Goal: Task Accomplishment & Management: Use online tool/utility

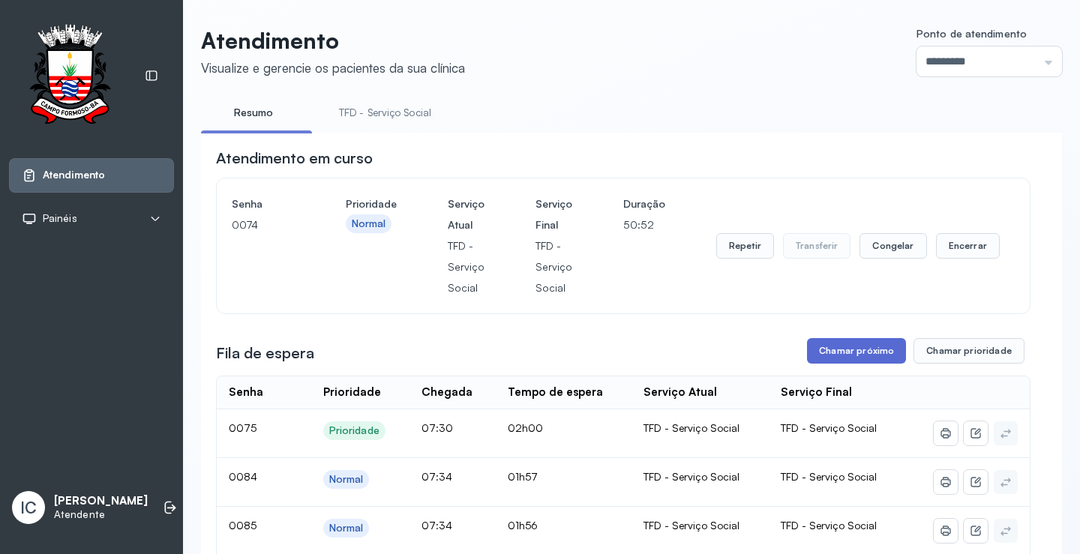
click at [853, 352] on button "Chamar próximo" at bounding box center [856, 350] width 99 height 25
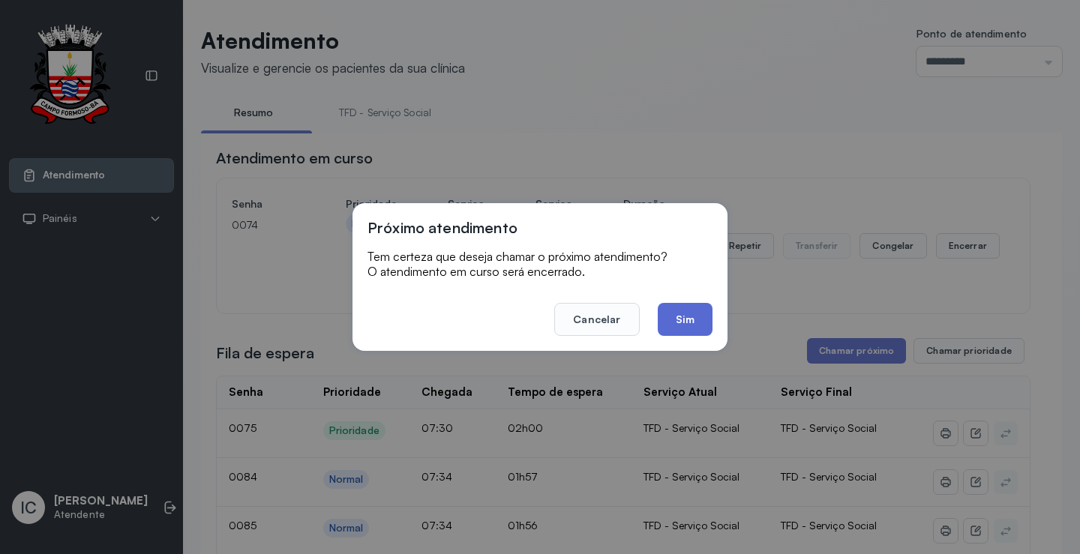
click at [667, 319] on button "Sim" at bounding box center [685, 319] width 55 height 33
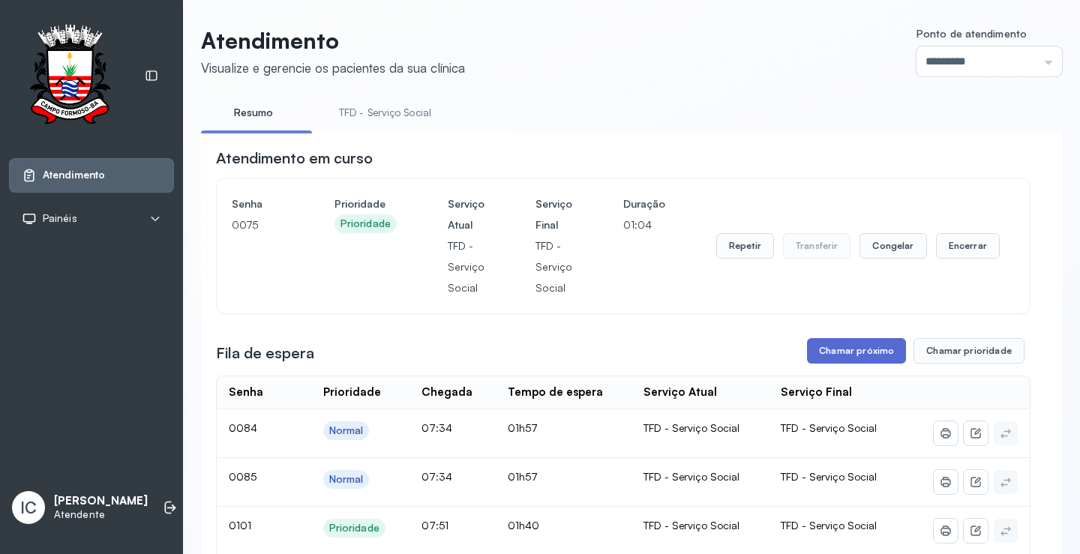
click at [870, 344] on button "Chamar próximo" at bounding box center [856, 350] width 99 height 25
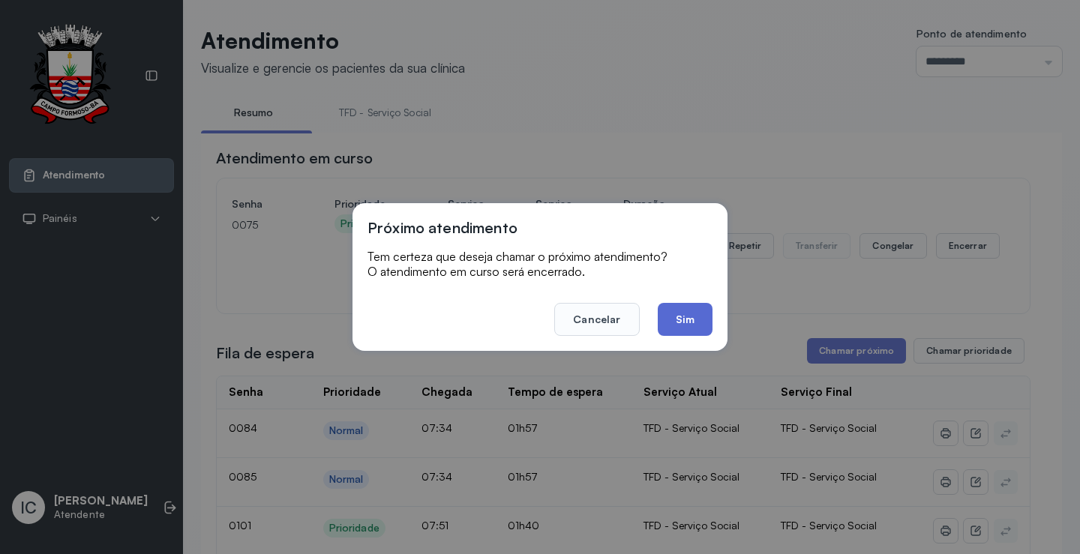
click at [680, 322] on button "Sim" at bounding box center [685, 319] width 55 height 33
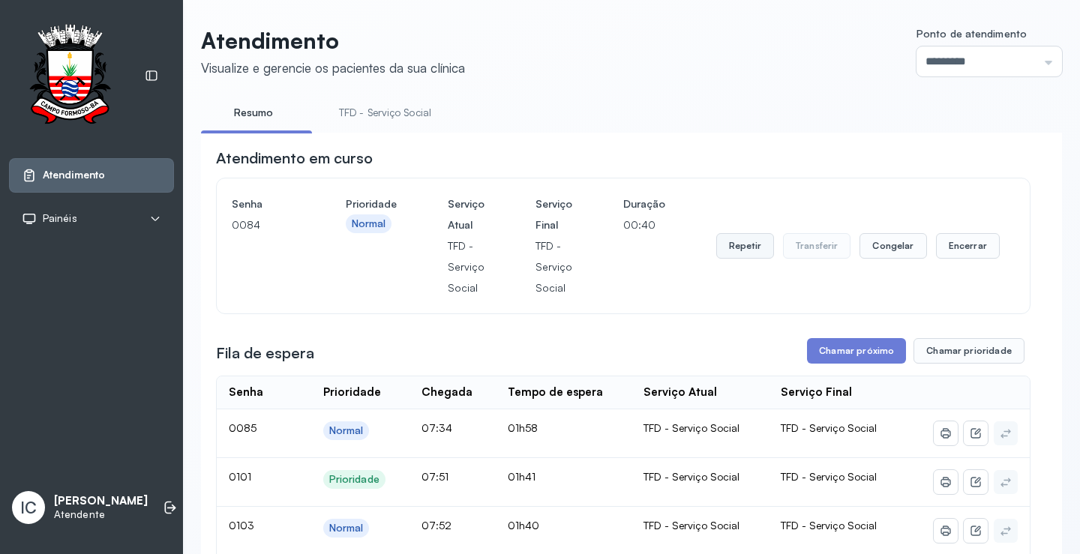
click at [735, 252] on button "Repetir" at bounding box center [745, 245] width 58 height 25
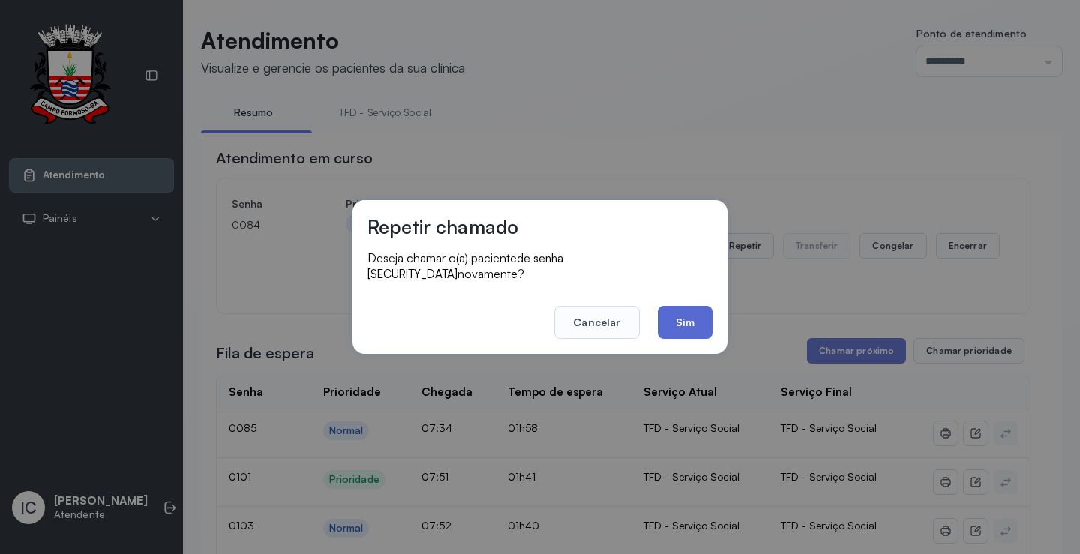
click at [685, 312] on button "Sim" at bounding box center [685, 322] width 55 height 33
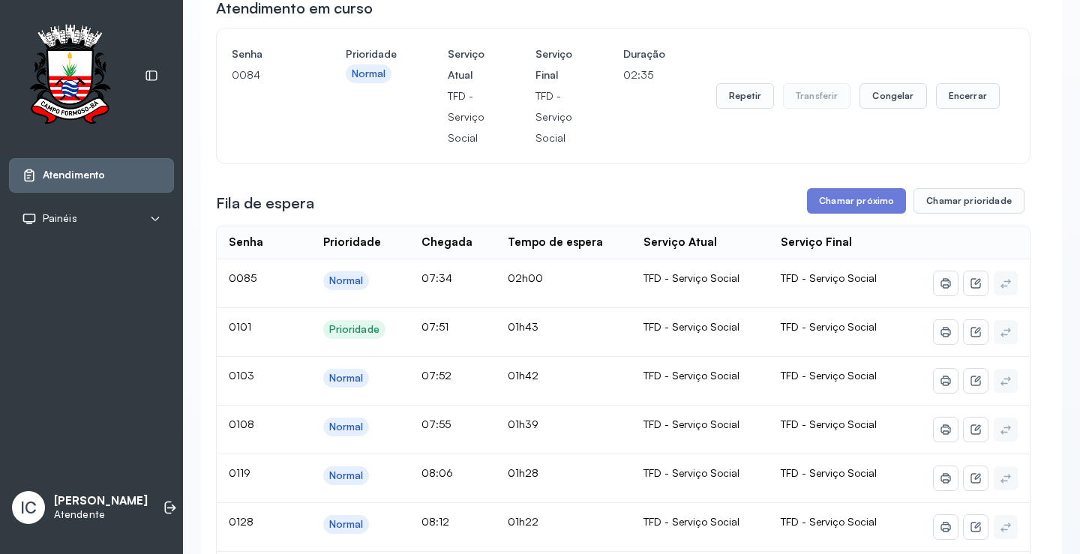
scroll to position [75, 0]
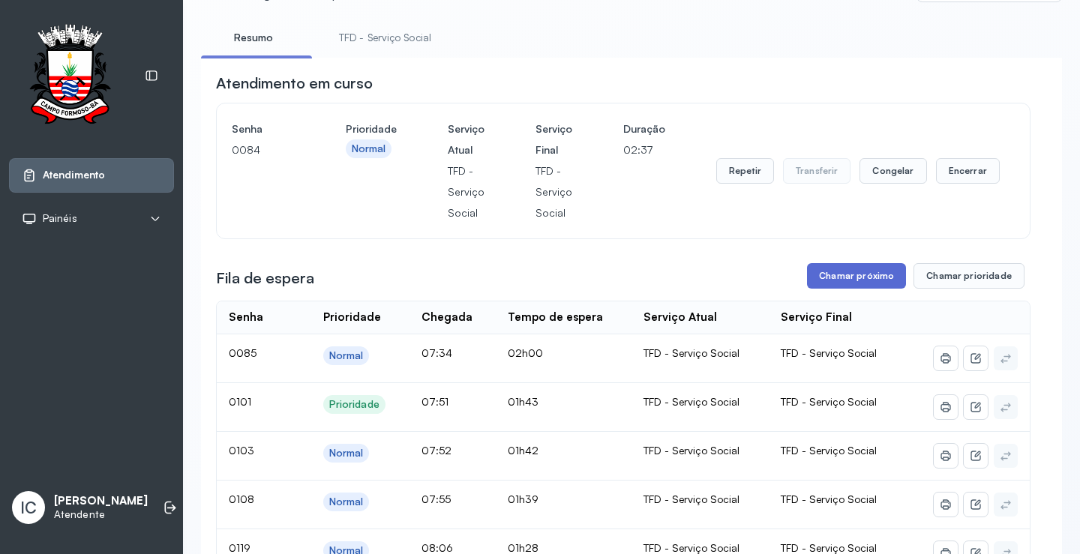
click at [858, 276] on button "Chamar próximo" at bounding box center [856, 275] width 99 height 25
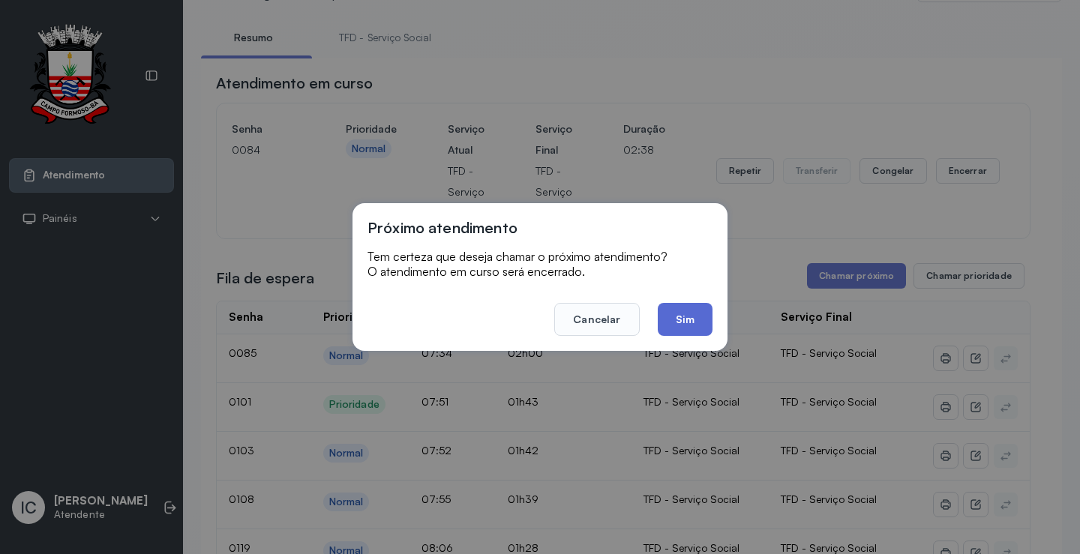
click at [693, 315] on button "Sim" at bounding box center [685, 319] width 55 height 33
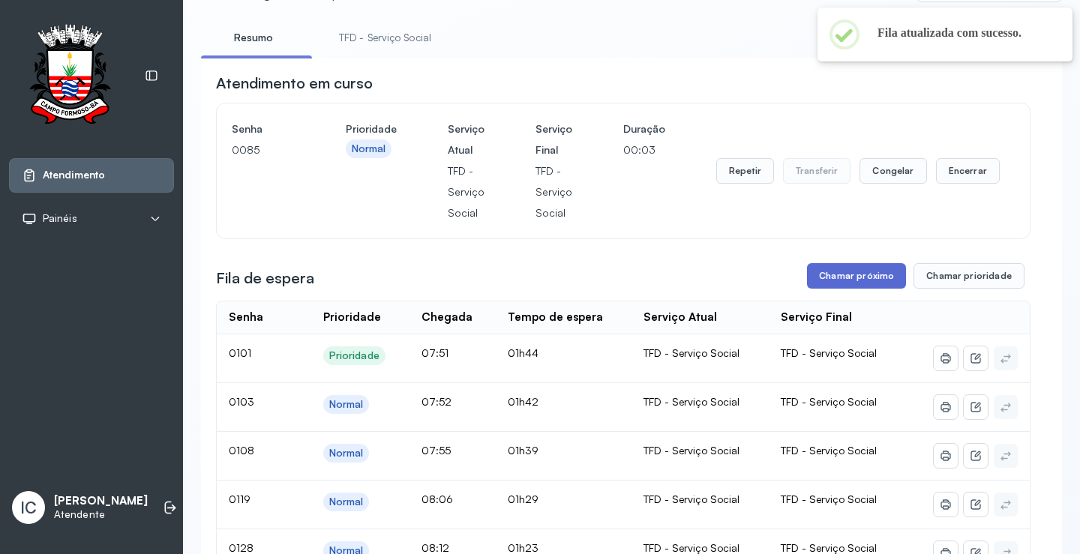
click at [869, 283] on button "Chamar próximo" at bounding box center [856, 275] width 99 height 25
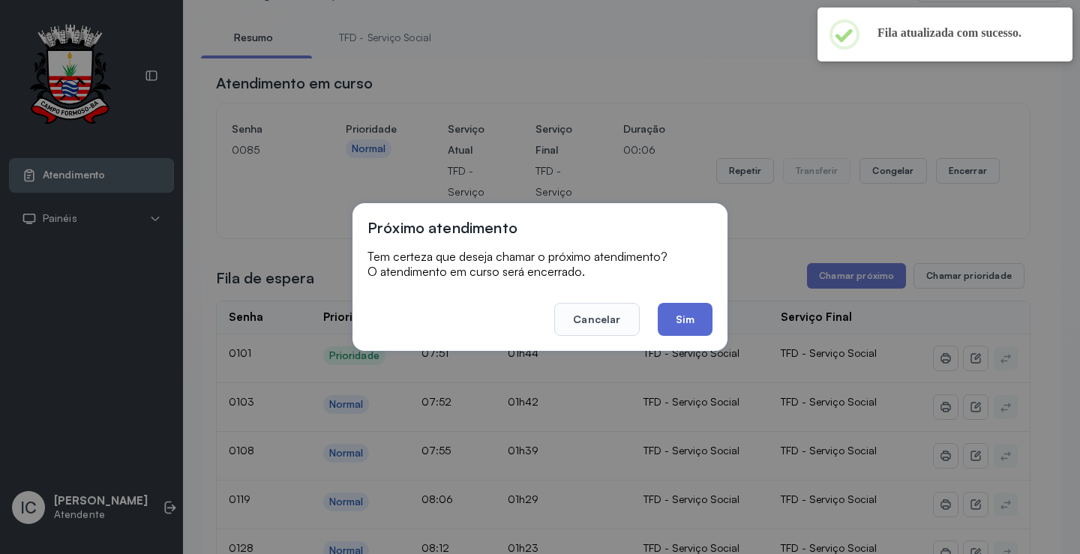
click at [687, 325] on button "Sim" at bounding box center [685, 319] width 55 height 33
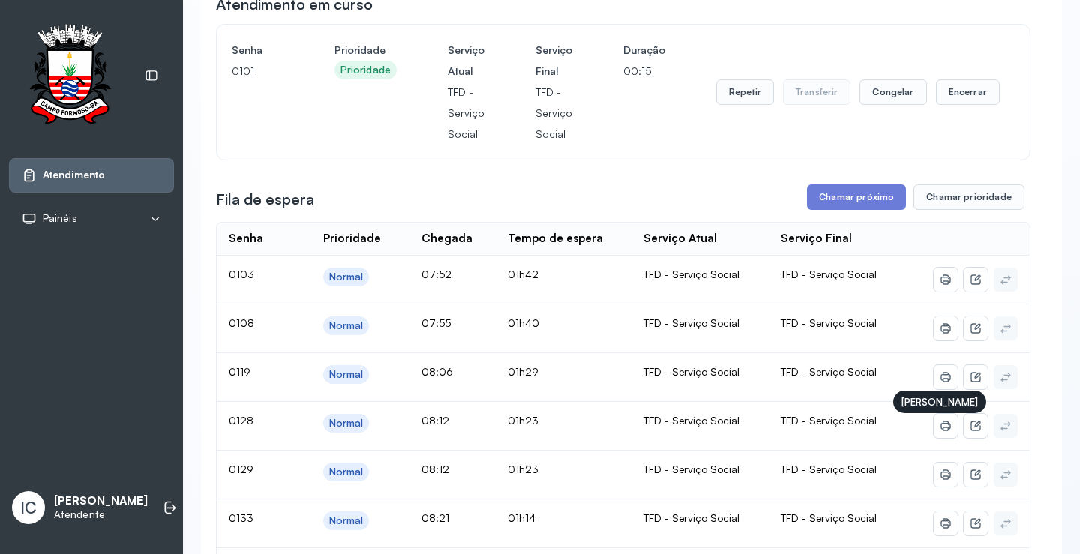
scroll to position [150, 0]
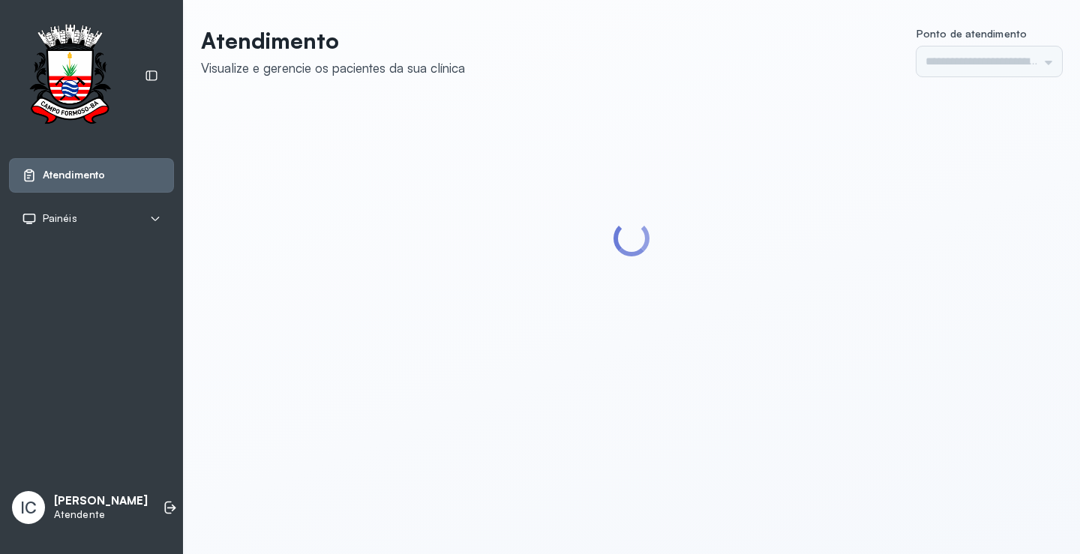
type input "*********"
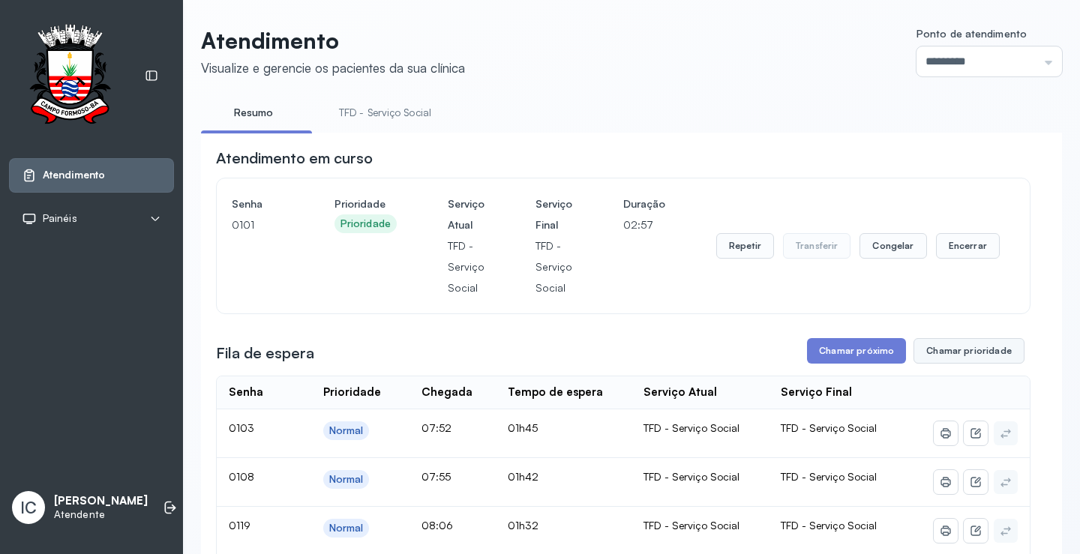
click at [951, 352] on button "Chamar prioridade" at bounding box center [968, 350] width 111 height 25
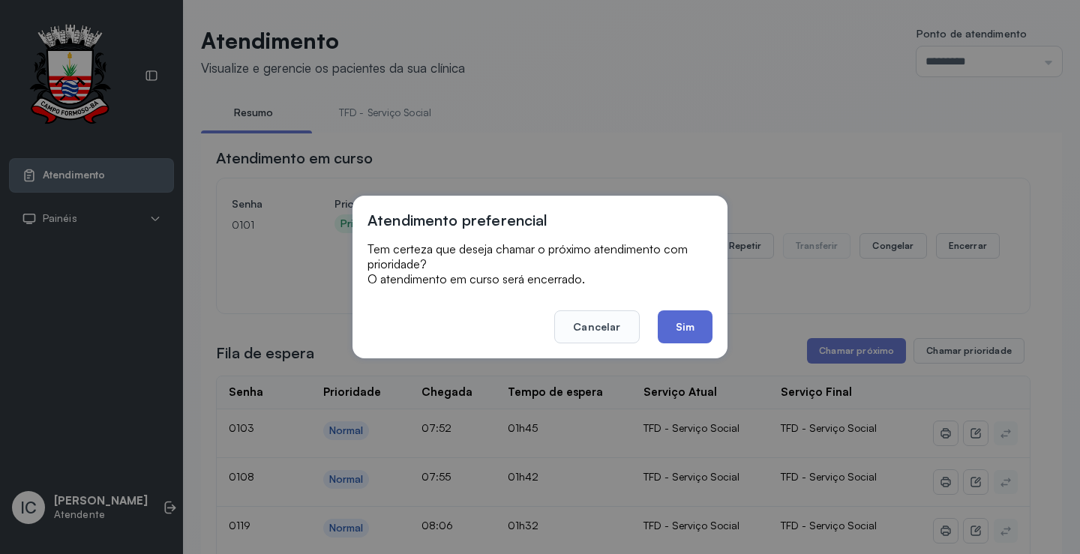
click at [677, 319] on button "Sim" at bounding box center [685, 326] width 55 height 33
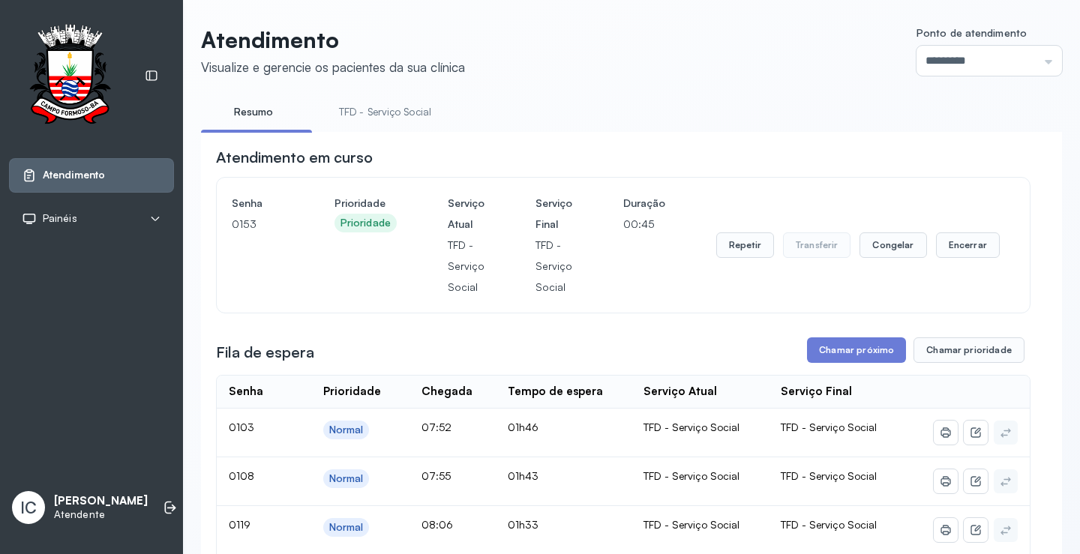
scroll to position [75, 0]
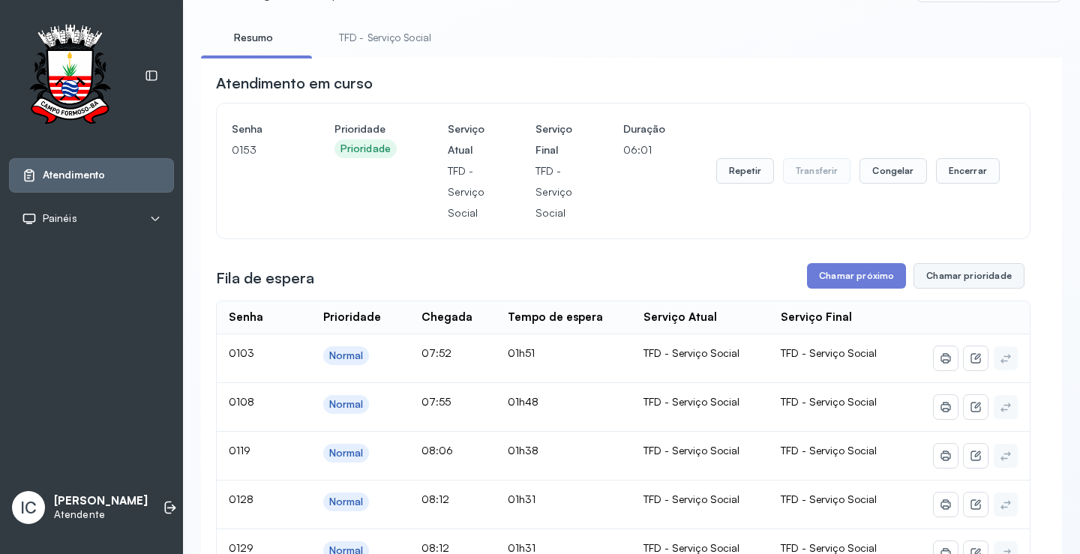
click at [942, 277] on button "Chamar prioridade" at bounding box center [968, 275] width 111 height 25
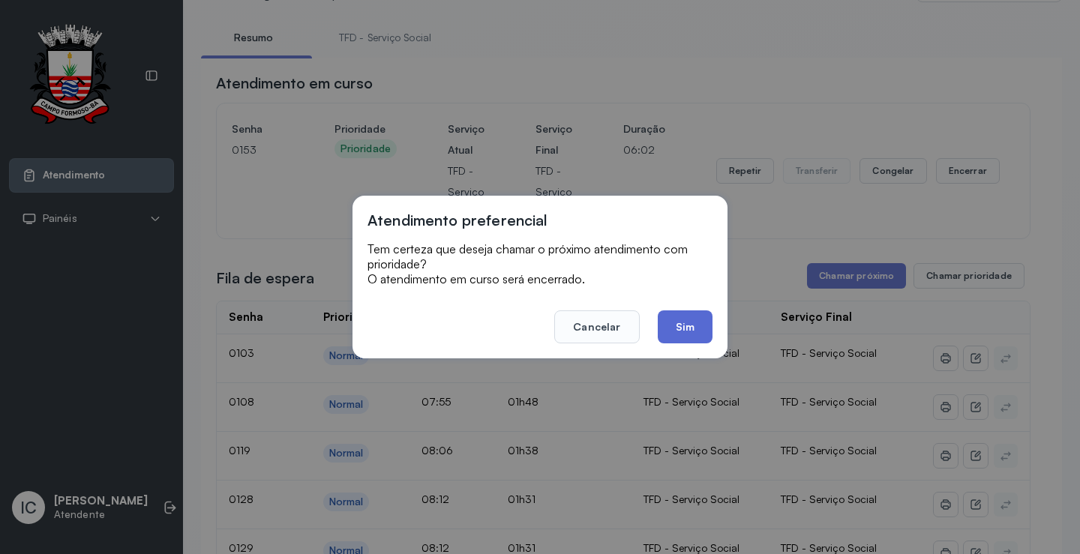
click at [678, 333] on button "Sim" at bounding box center [685, 326] width 55 height 33
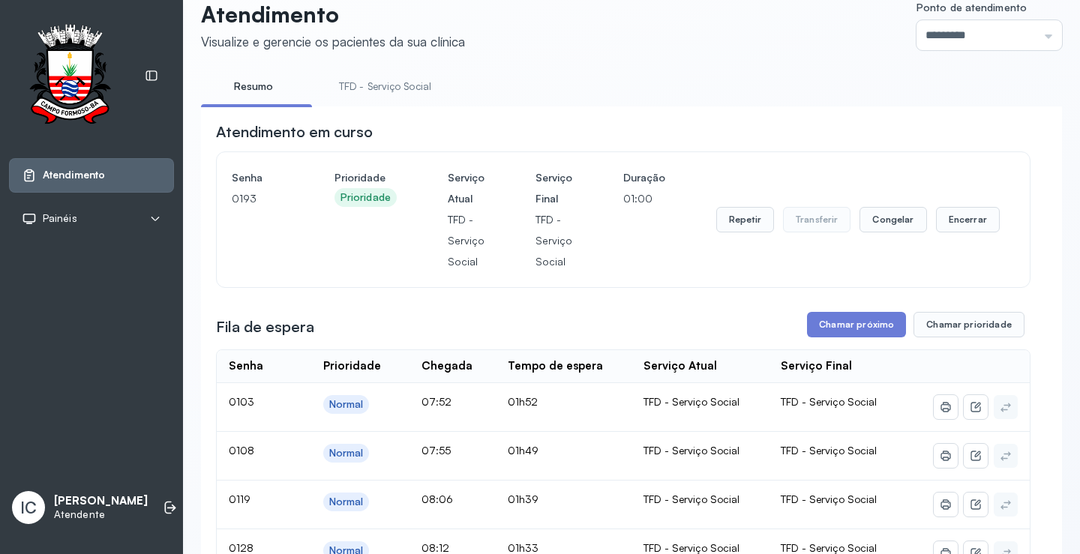
scroll to position [0, 0]
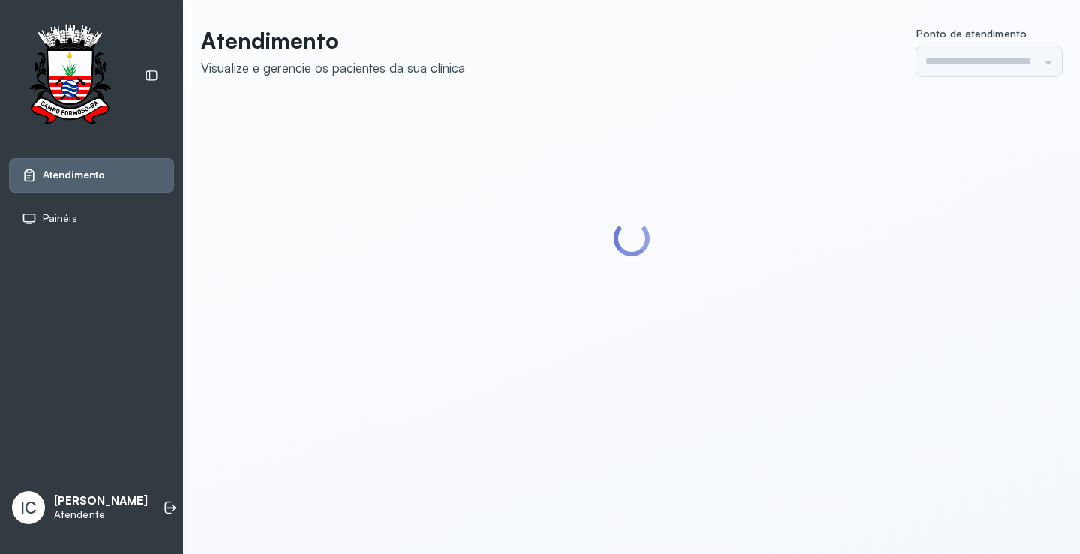
type input "*********"
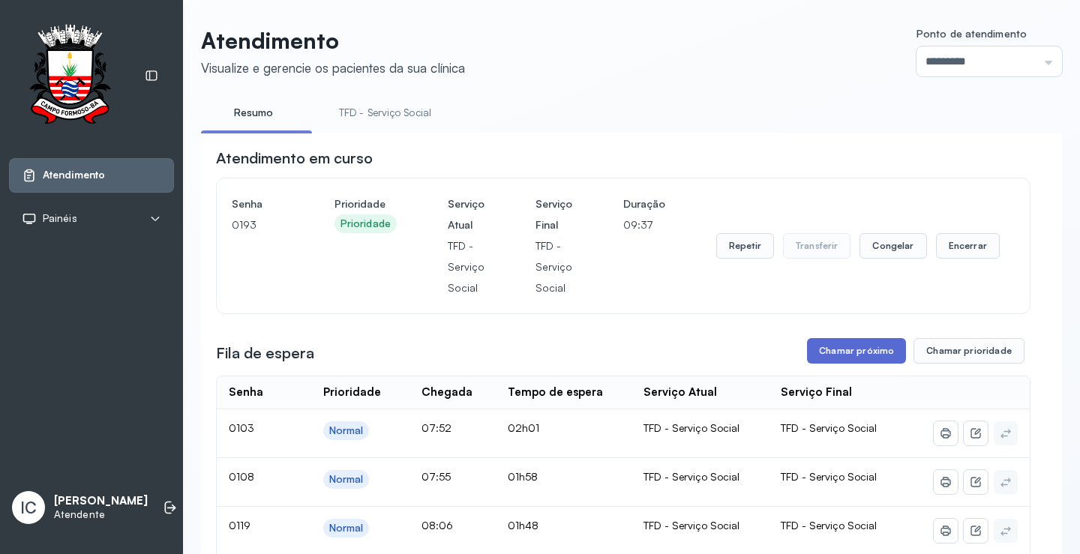
click at [855, 360] on button "Chamar próximo" at bounding box center [856, 350] width 99 height 25
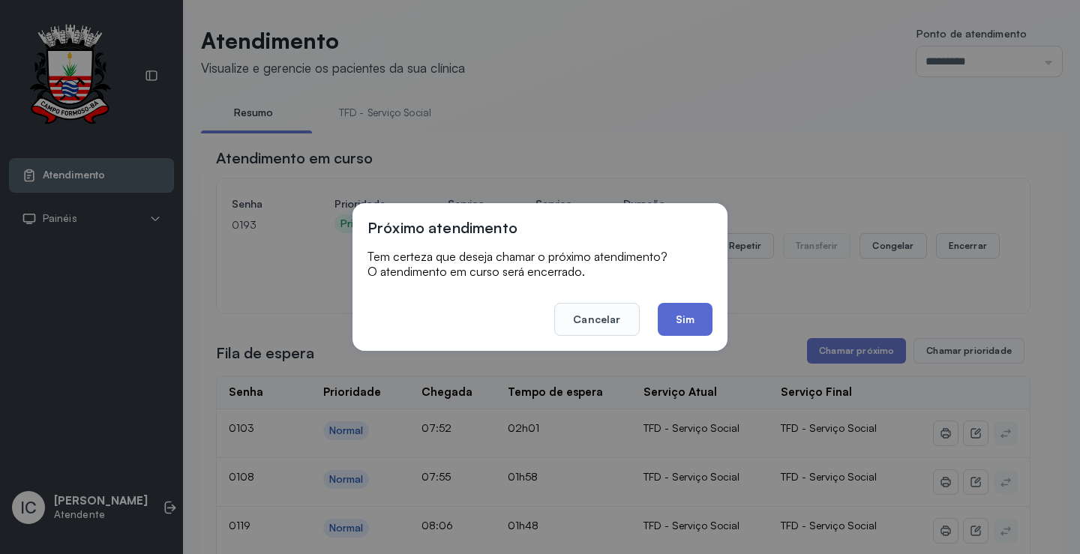
click at [683, 311] on button "Sim" at bounding box center [685, 319] width 55 height 33
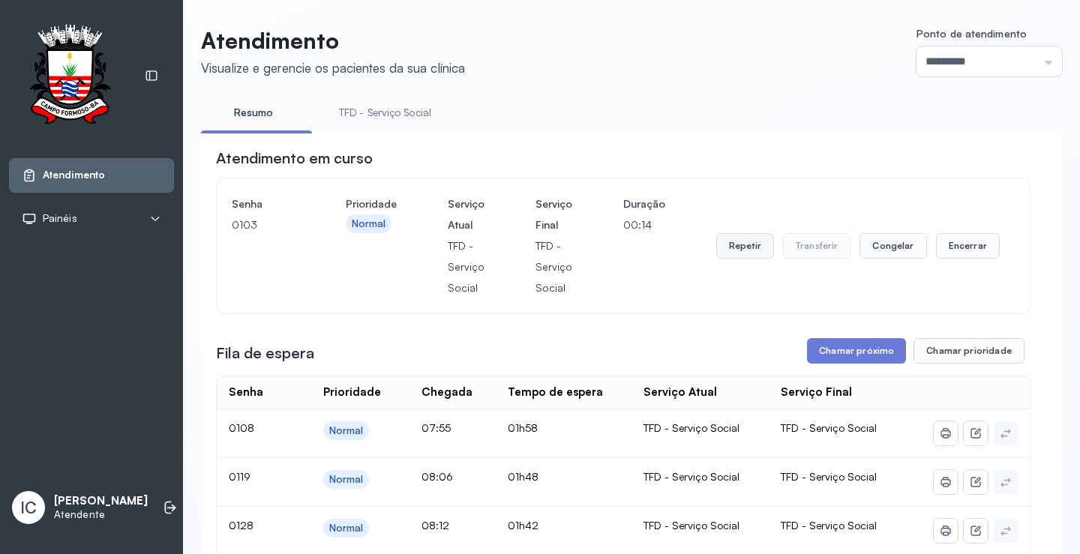
click at [744, 248] on button "Repetir" at bounding box center [745, 245] width 58 height 25
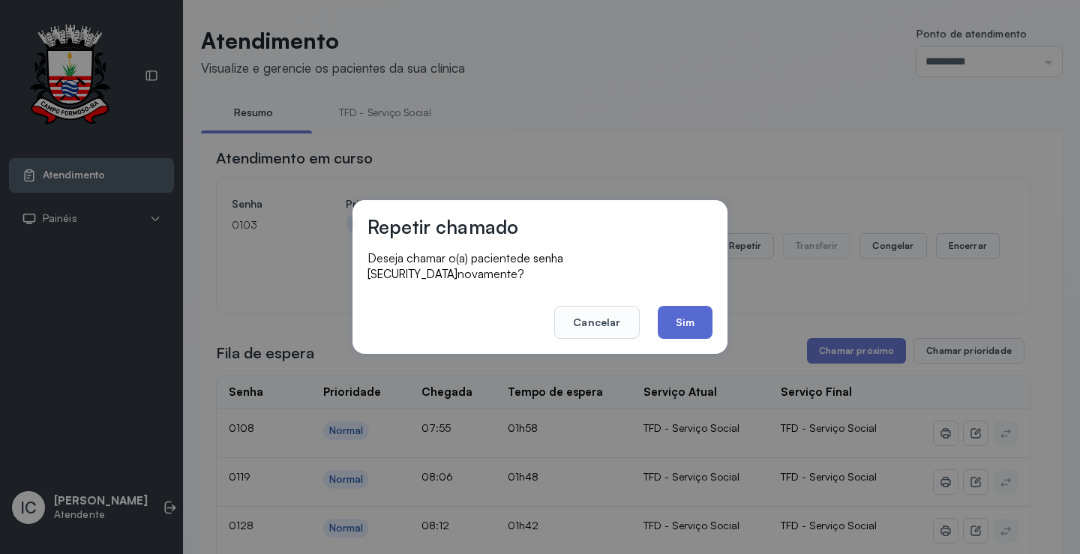
click at [682, 316] on button "Sim" at bounding box center [685, 322] width 55 height 33
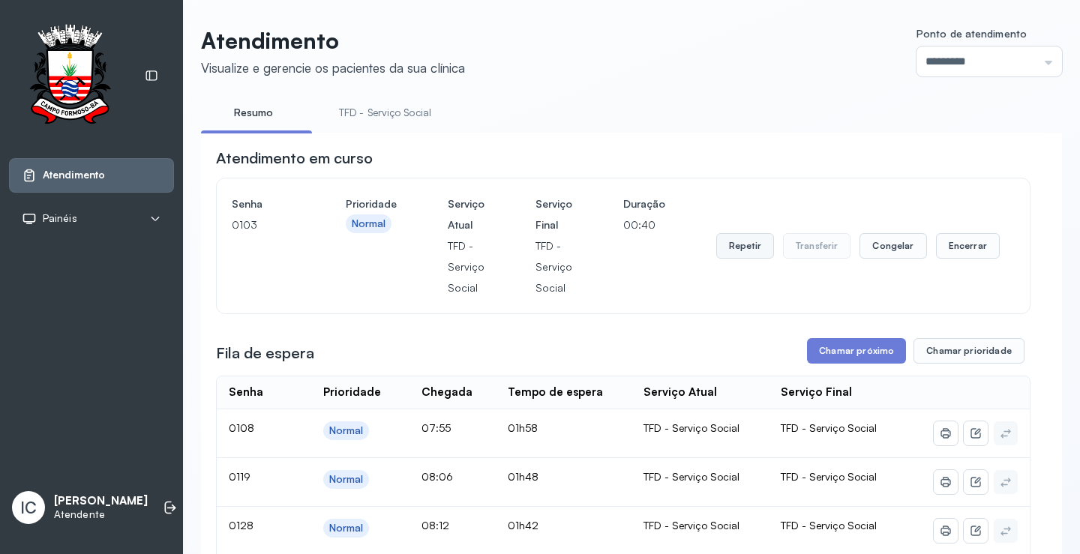
click at [730, 250] on button "Repetir" at bounding box center [745, 245] width 58 height 25
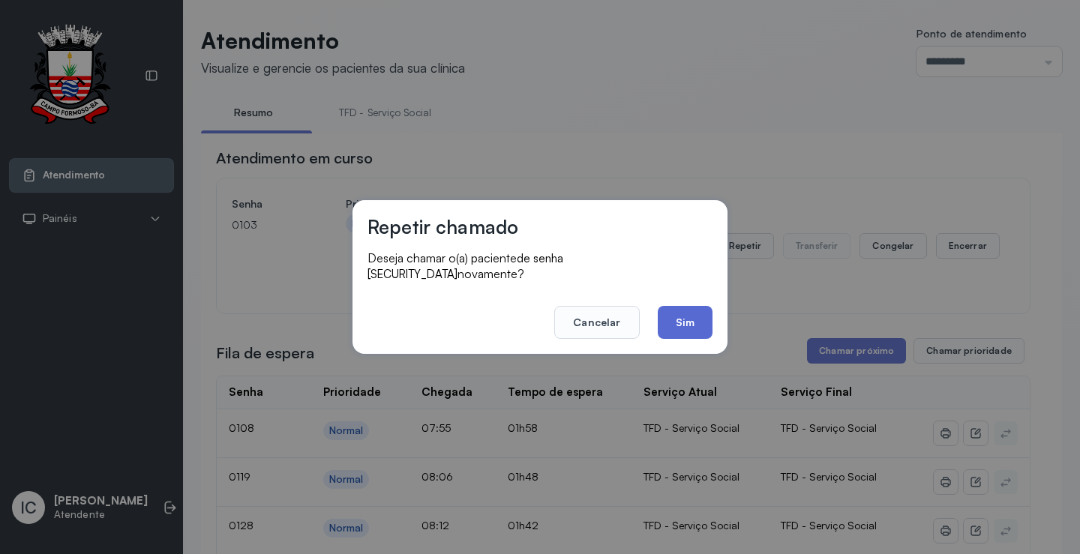
click at [697, 312] on button "Sim" at bounding box center [685, 322] width 55 height 33
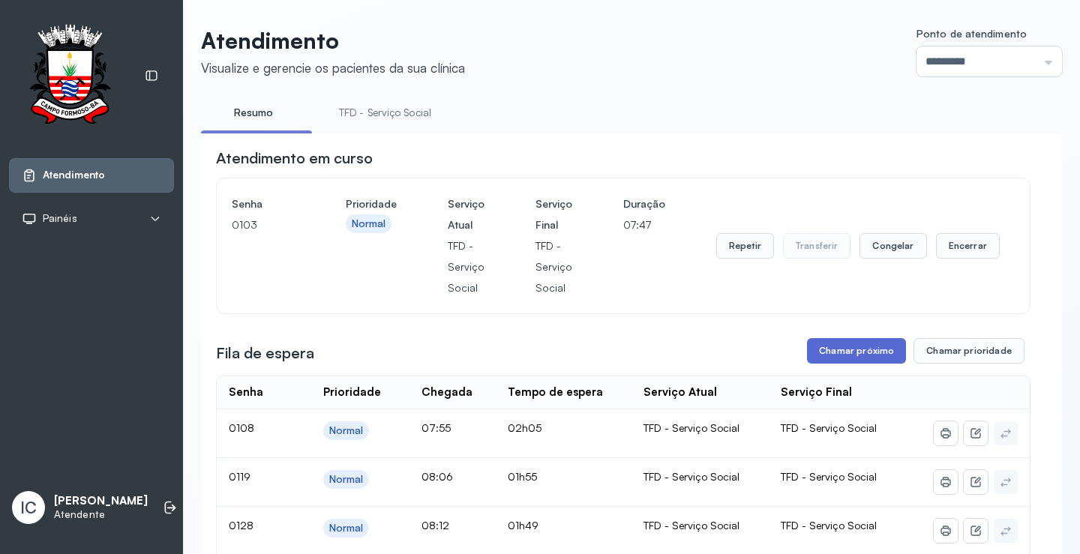
click at [844, 356] on button "Chamar próximo" at bounding box center [856, 350] width 99 height 25
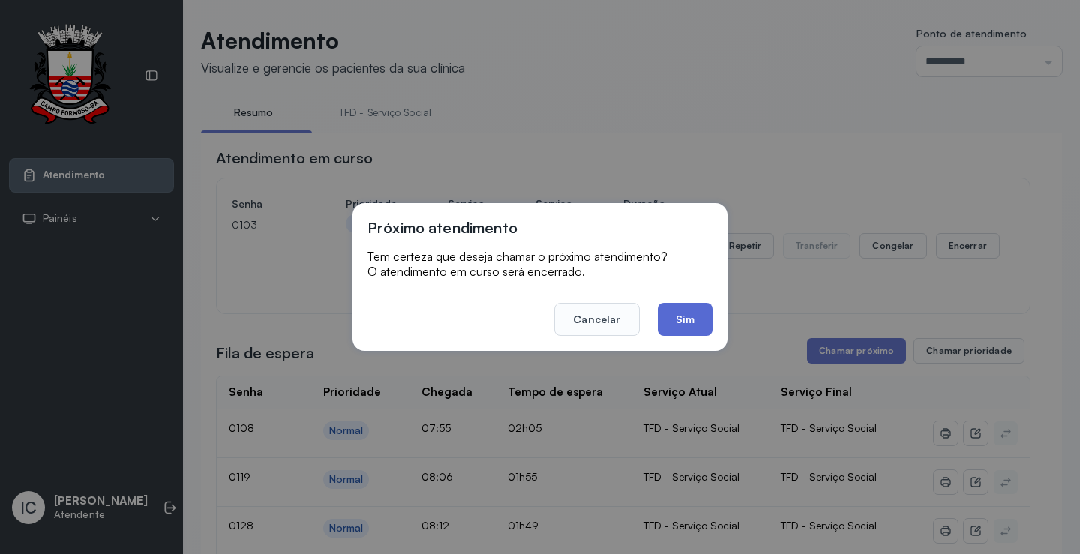
click at [670, 322] on button "Sim" at bounding box center [685, 319] width 55 height 33
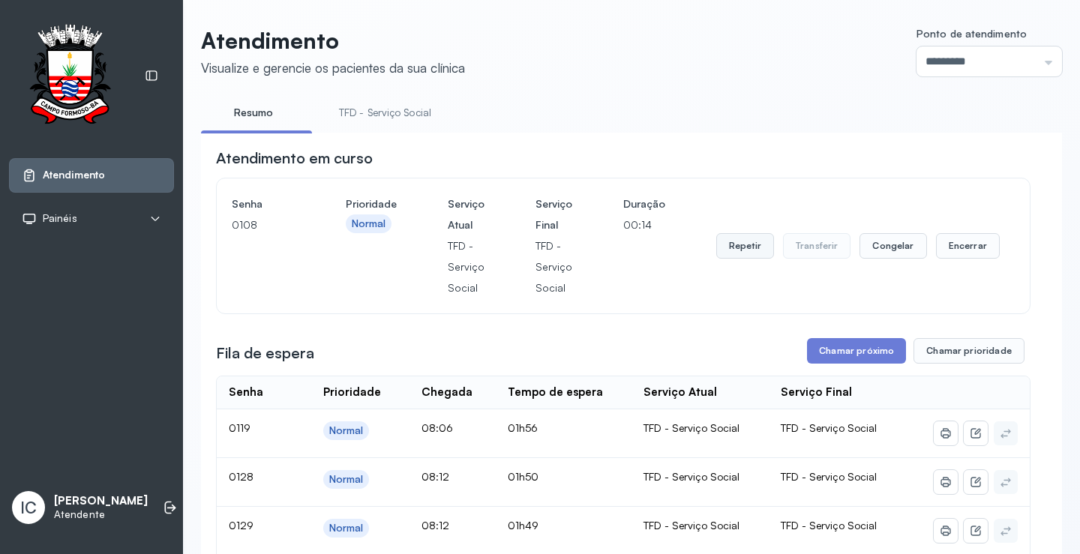
click at [737, 249] on button "Repetir" at bounding box center [745, 245] width 58 height 25
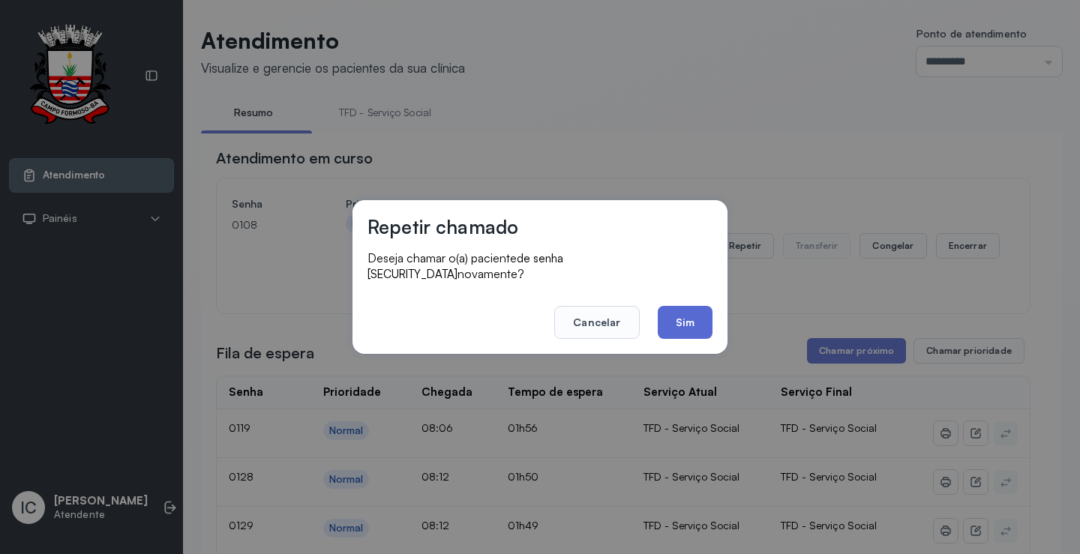
click at [688, 313] on button "Sim" at bounding box center [685, 322] width 55 height 33
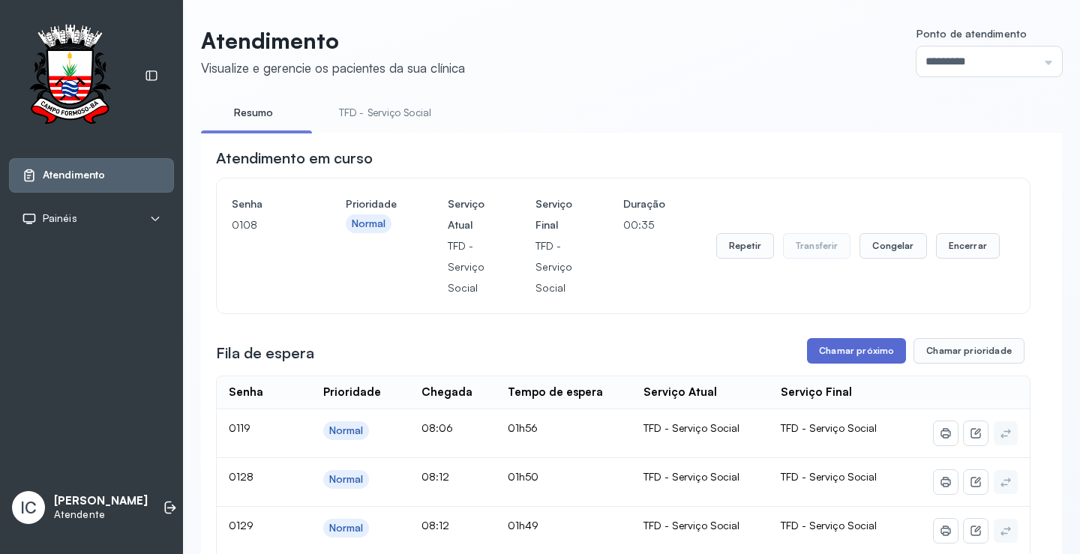
click at [860, 348] on button "Chamar próximo" at bounding box center [856, 350] width 99 height 25
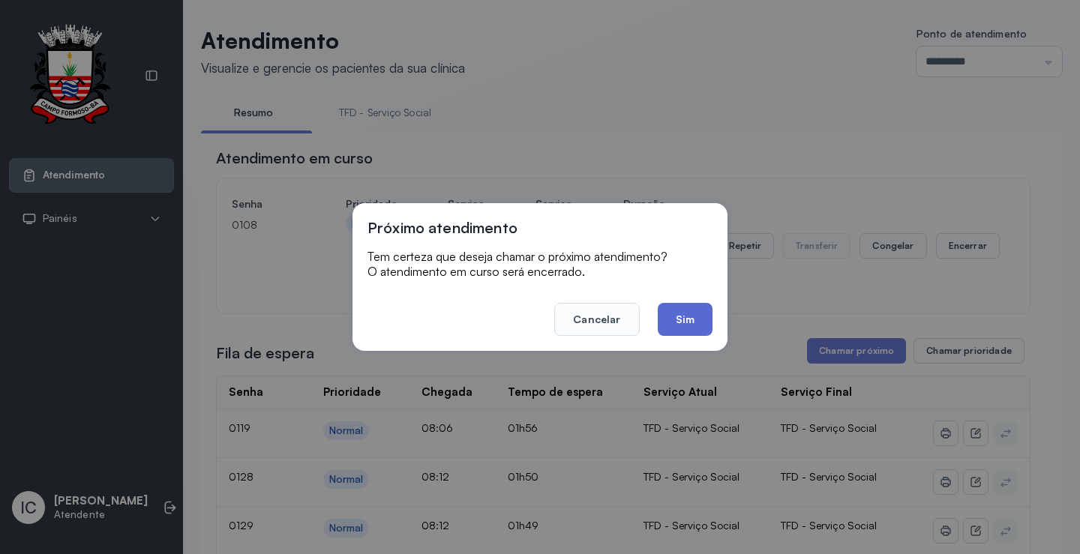
click at [699, 318] on button "Sim" at bounding box center [685, 319] width 55 height 33
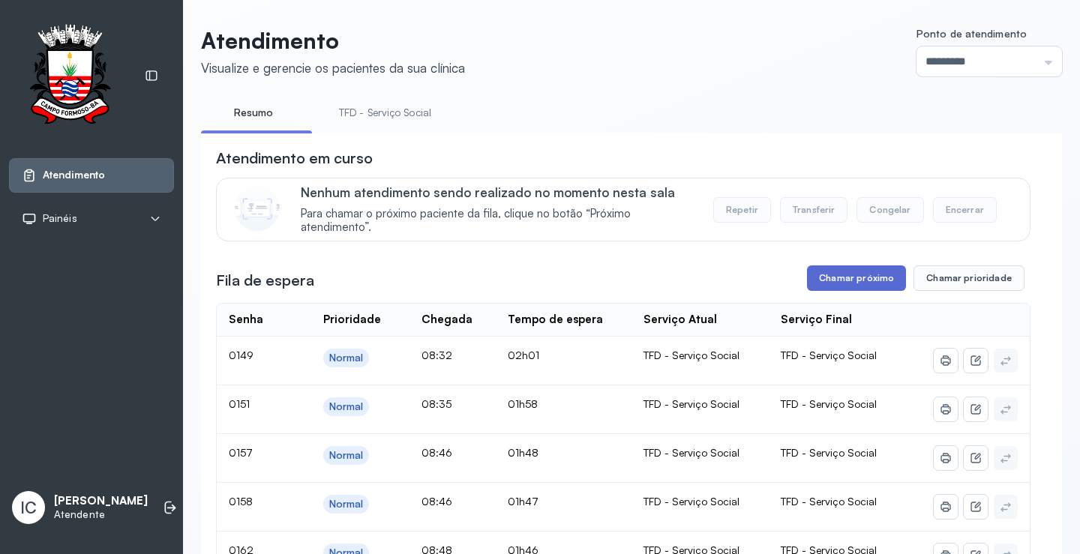
click at [852, 285] on button "Chamar próximo" at bounding box center [856, 277] width 99 height 25
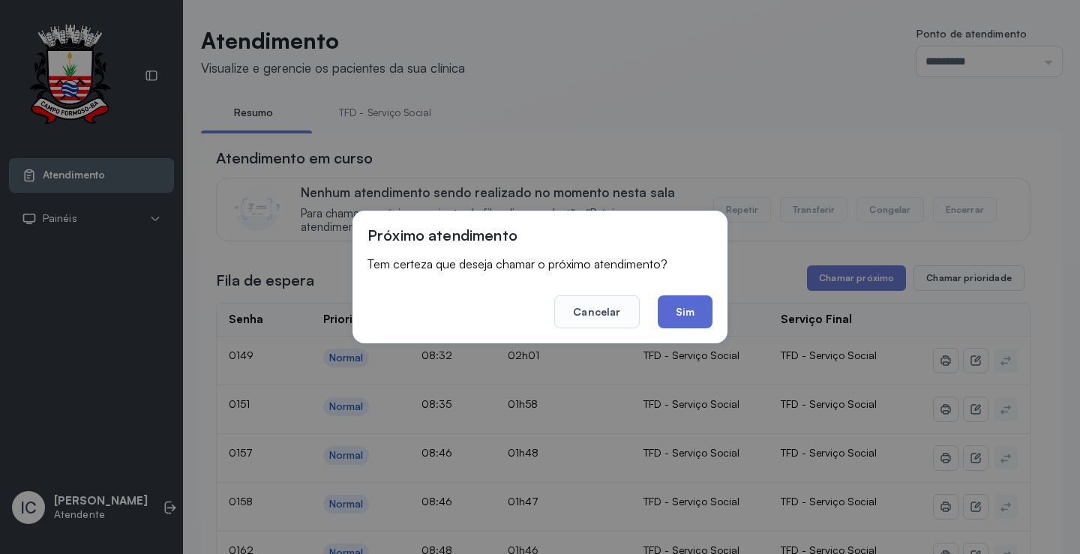
click at [703, 314] on button "Sim" at bounding box center [685, 311] width 55 height 33
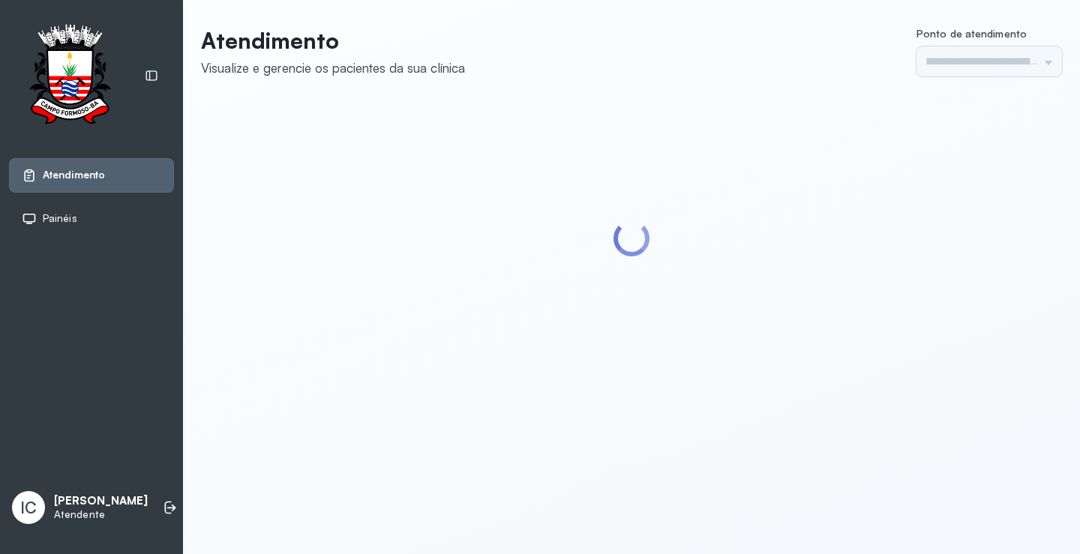
type input "*********"
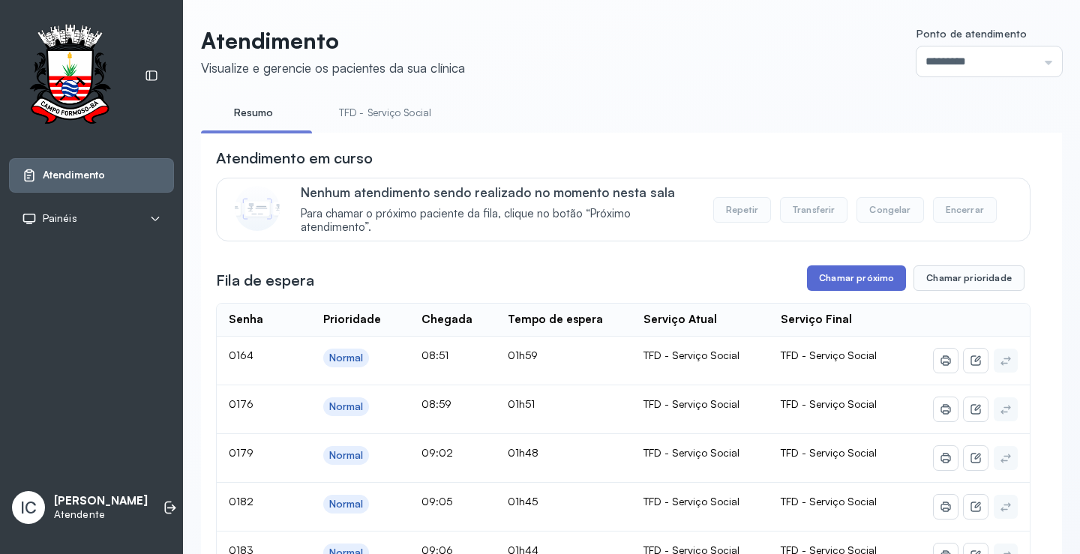
click at [887, 284] on button "Chamar próximo" at bounding box center [856, 277] width 99 height 25
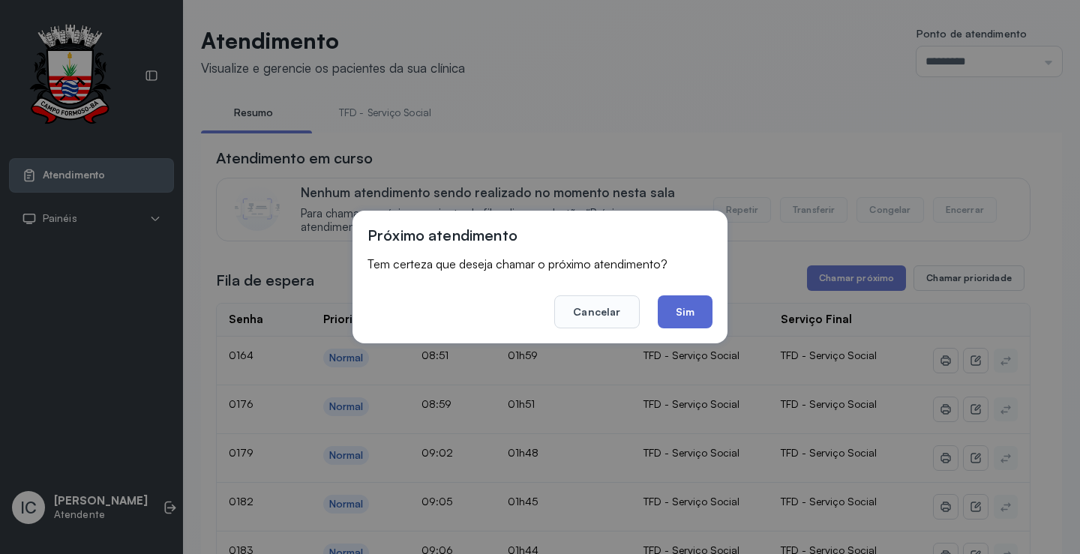
click at [700, 313] on button "Sim" at bounding box center [685, 311] width 55 height 33
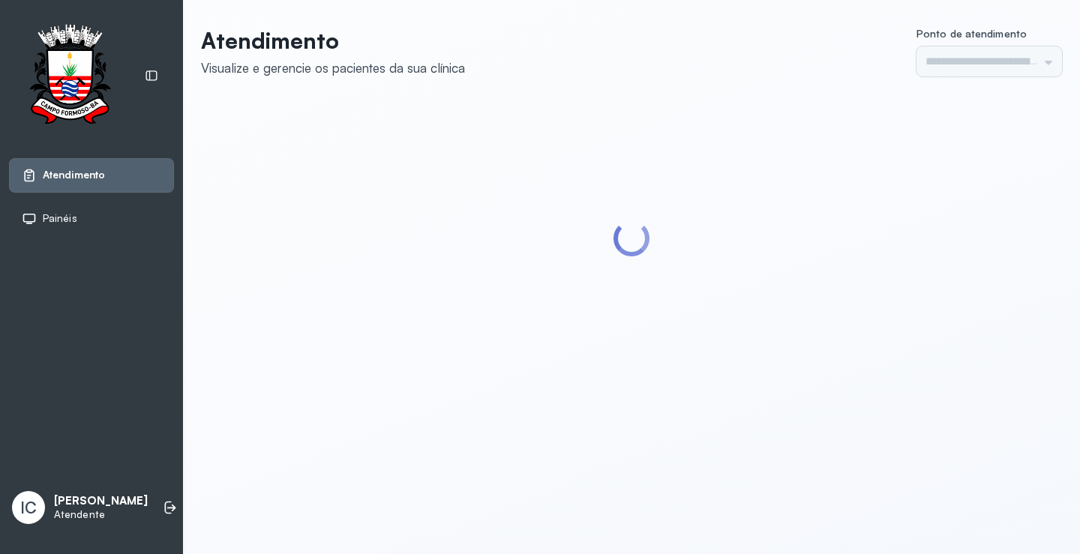
type input "*********"
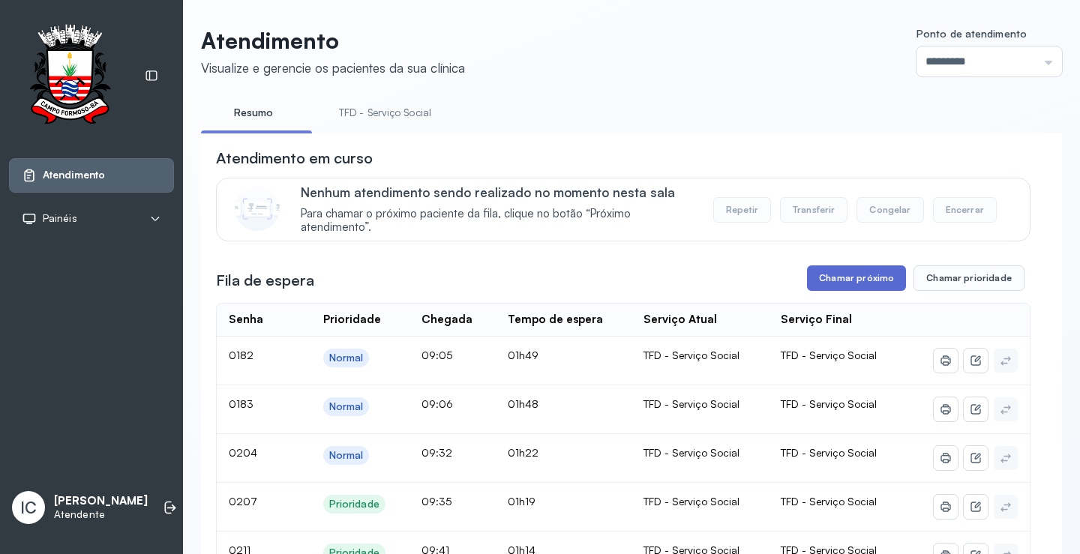
click at [878, 286] on button "Chamar próximo" at bounding box center [856, 277] width 99 height 25
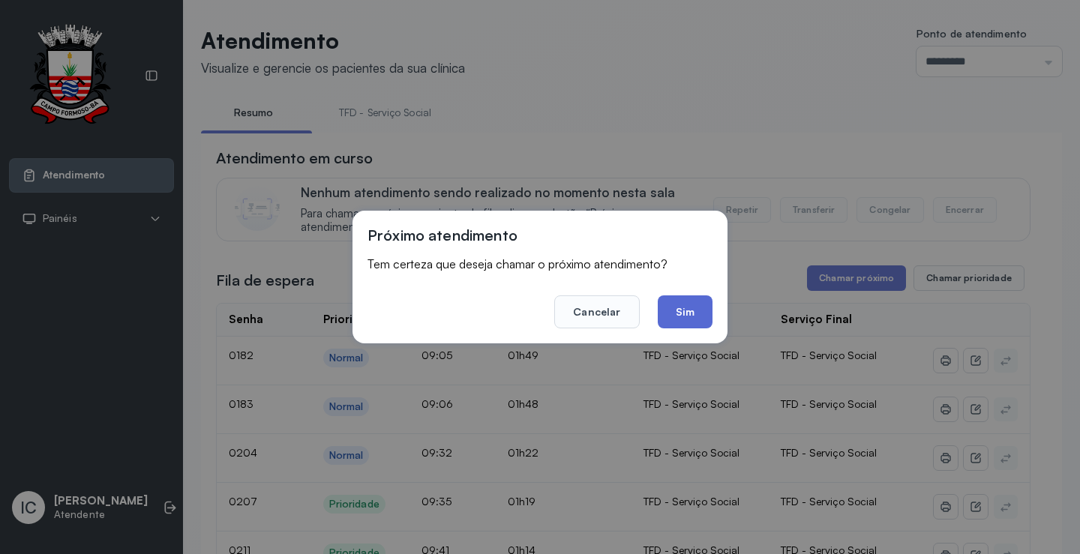
click at [698, 308] on button "Sim" at bounding box center [685, 311] width 55 height 33
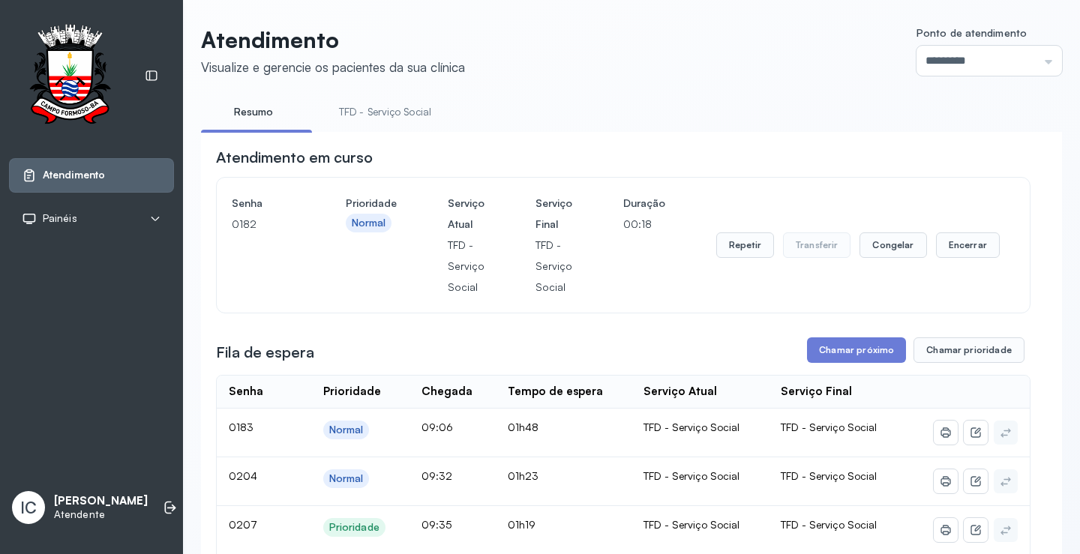
scroll to position [75, 0]
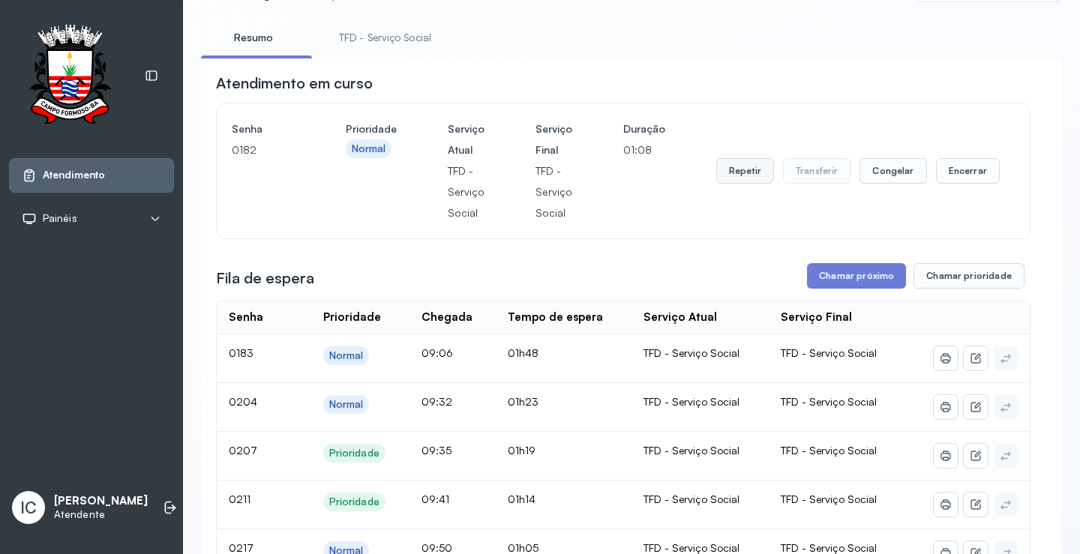
click at [720, 175] on button "Repetir" at bounding box center [745, 170] width 58 height 25
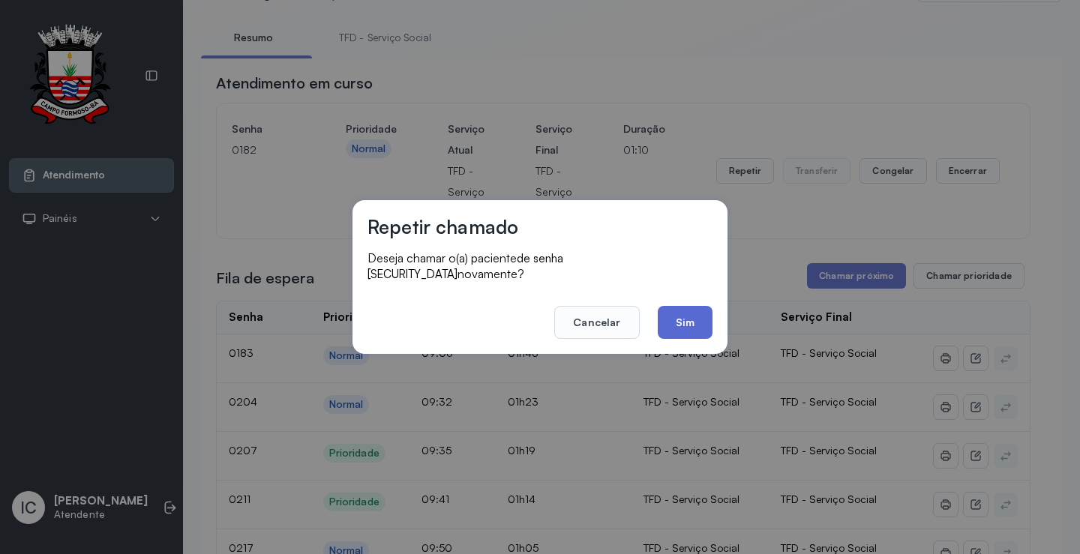
click at [695, 325] on button "Sim" at bounding box center [685, 322] width 55 height 33
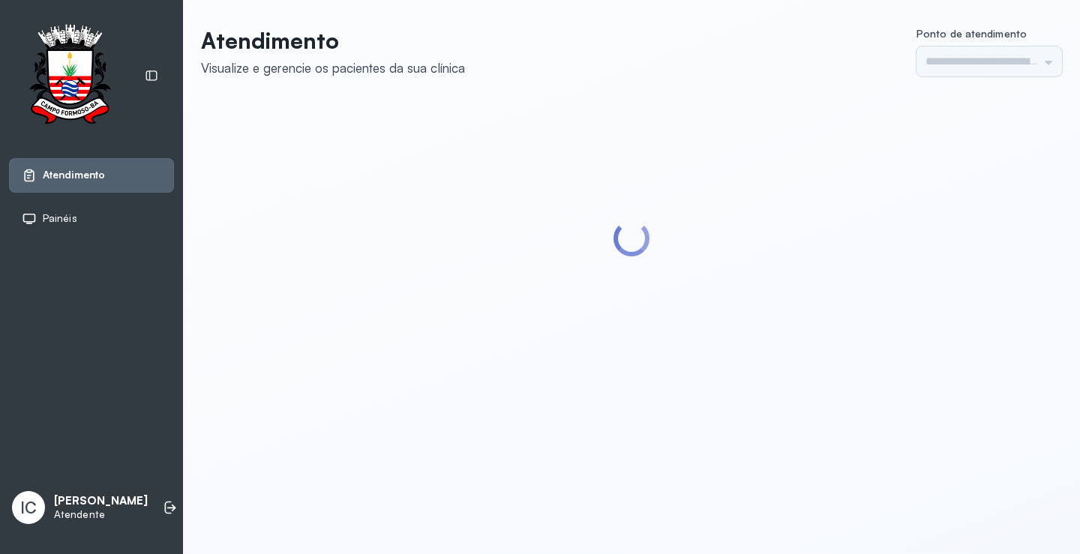
type input "*********"
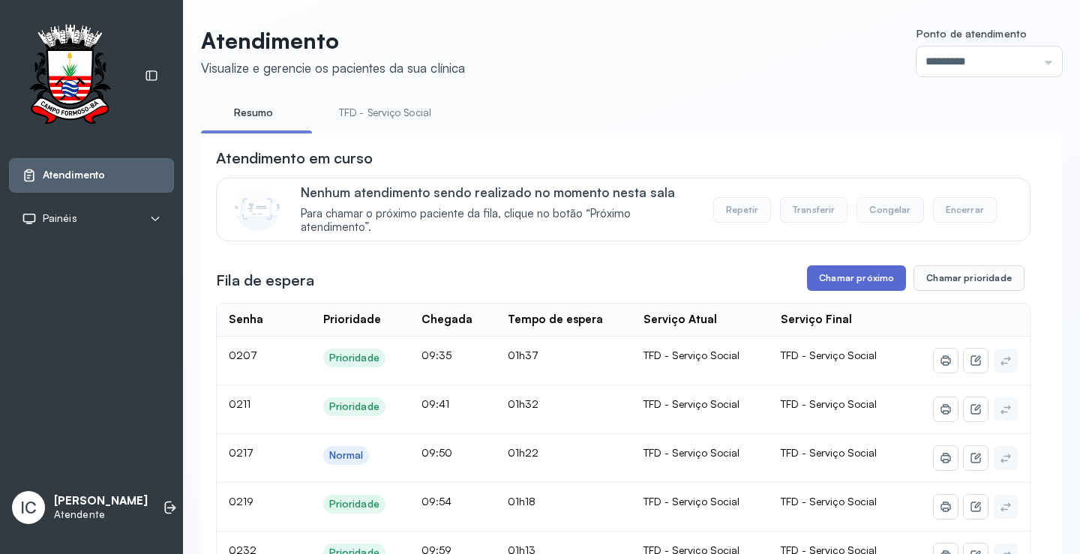
click at [841, 283] on button "Chamar próximo" at bounding box center [856, 277] width 99 height 25
click at [883, 286] on button "Chamar próximo" at bounding box center [856, 277] width 99 height 25
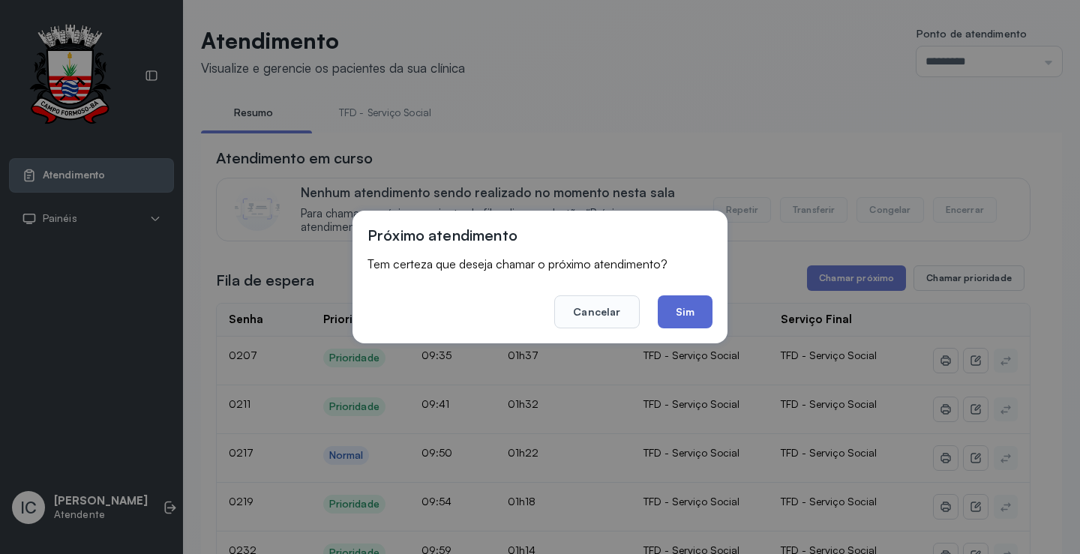
click at [699, 316] on button "Sim" at bounding box center [685, 311] width 55 height 33
